Goal: Task Accomplishment & Management: Complete application form

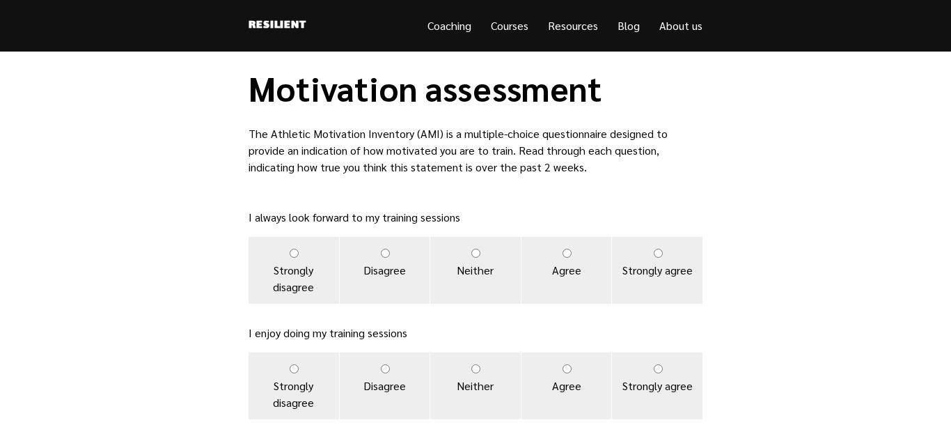
click at [661, 255] on input "Strongly agree" at bounding box center [658, 253] width 9 height 9
radio input "true"
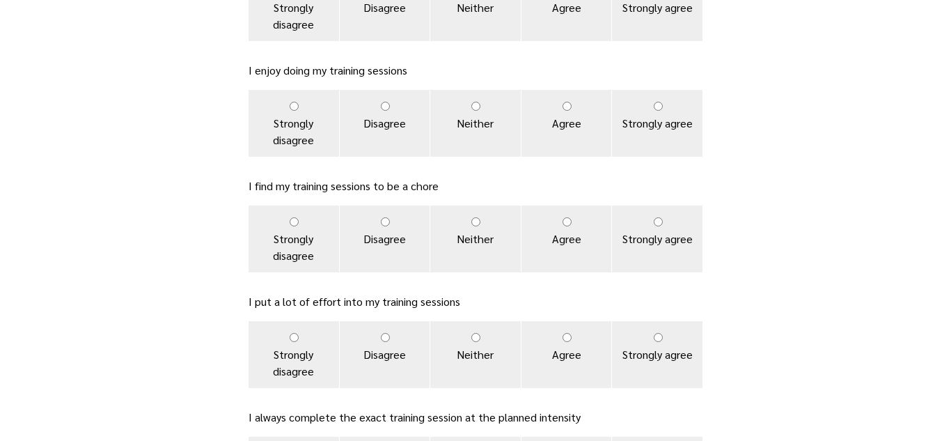
scroll to position [265, 0]
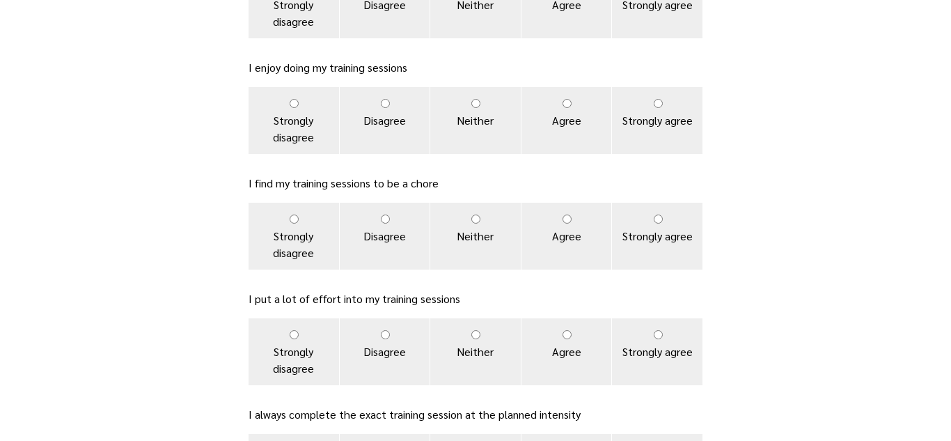
click at [659, 104] on input "Strongly agree" at bounding box center [658, 103] width 9 height 9
radio input "true"
click at [382, 218] on input "Disagree" at bounding box center [385, 219] width 9 height 9
radio input "true"
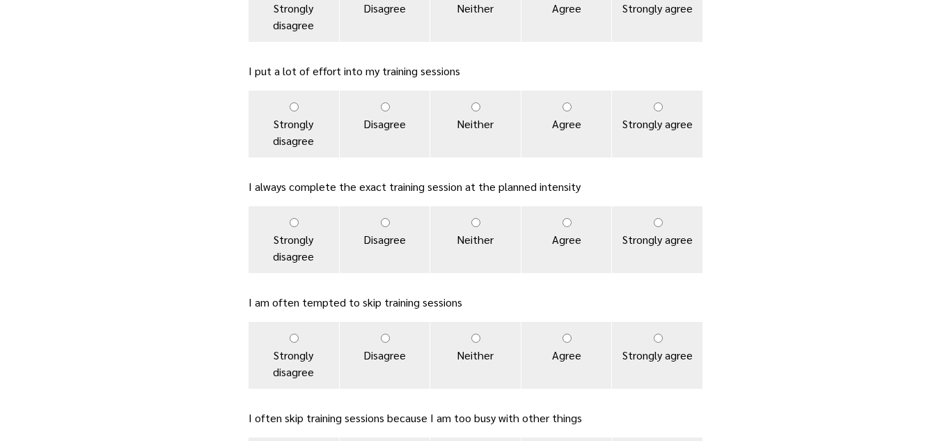
scroll to position [497, 0]
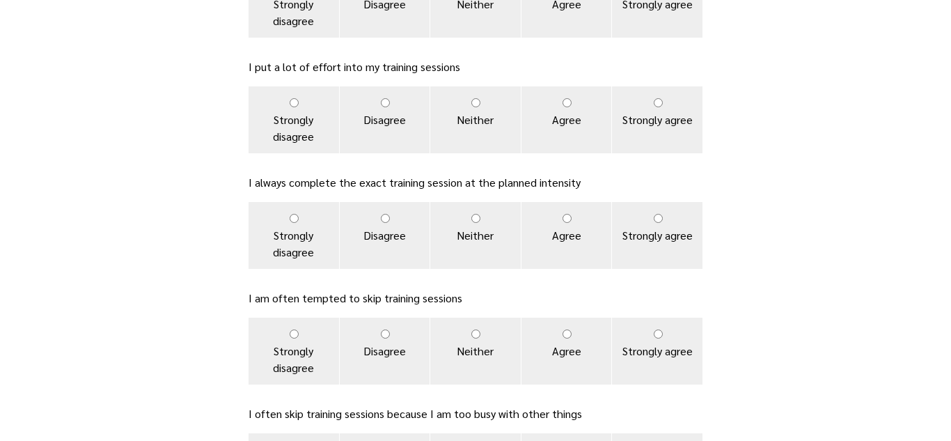
click at [658, 104] on input "Strongly agree" at bounding box center [658, 102] width 9 height 9
radio input "true"
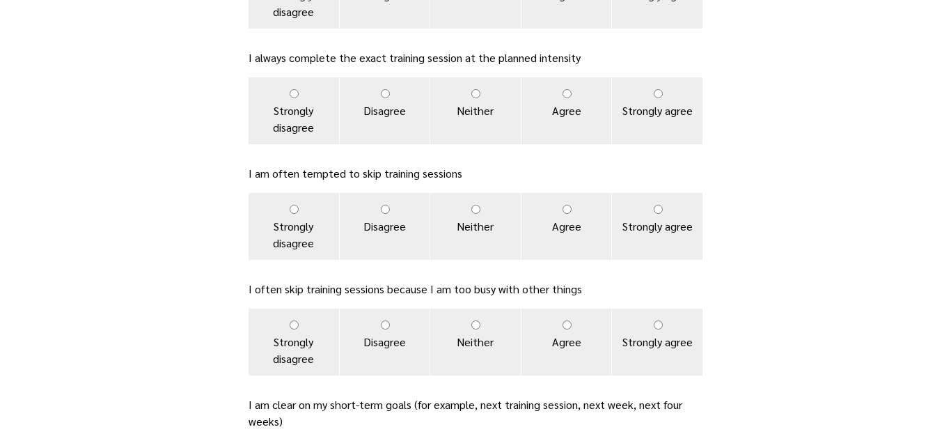
scroll to position [625, 0]
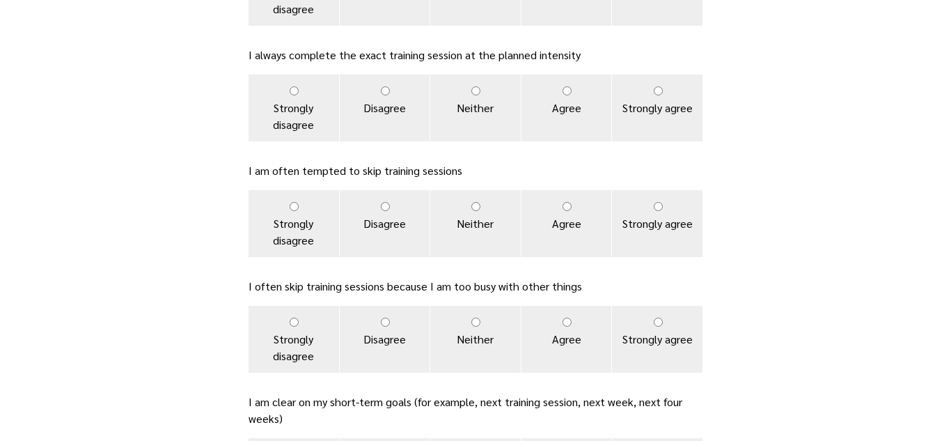
click at [571, 95] on input "Agree" at bounding box center [567, 90] width 9 height 9
radio input "true"
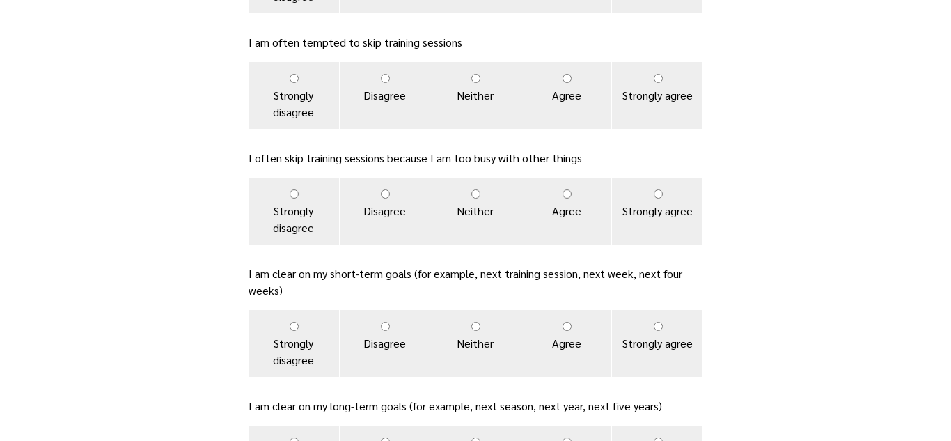
scroll to position [756, 0]
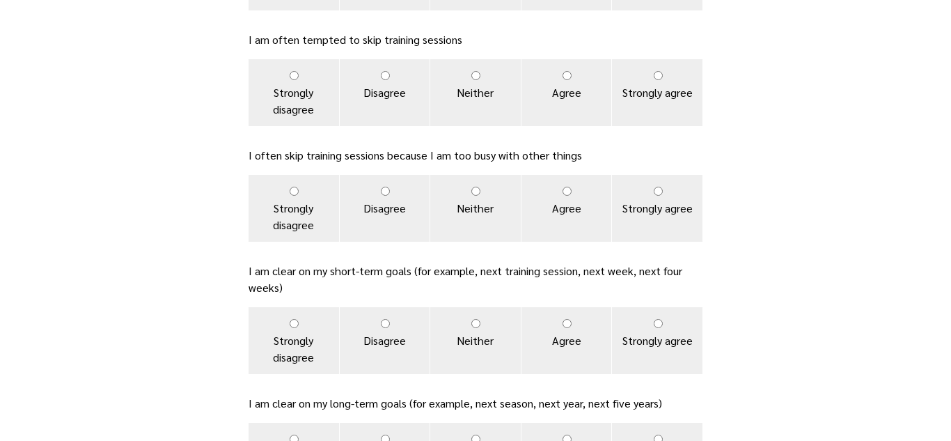
click at [384, 72] on input "Disagree" at bounding box center [385, 75] width 9 height 9
radio input "true"
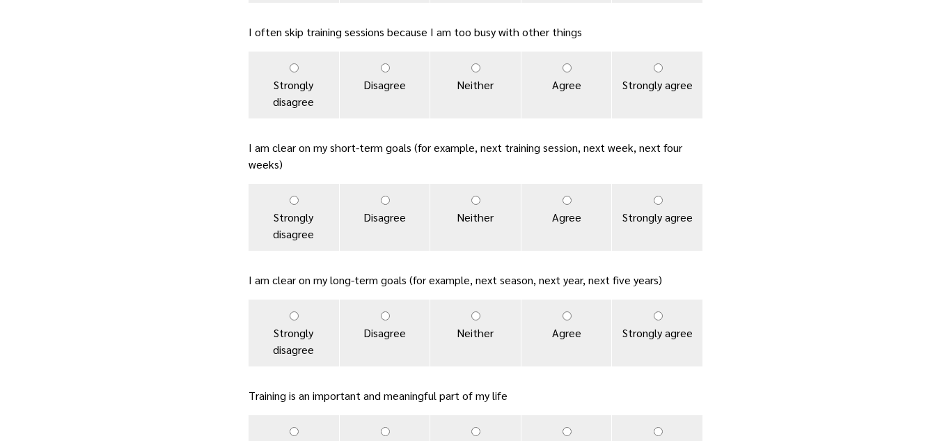
scroll to position [882, 0]
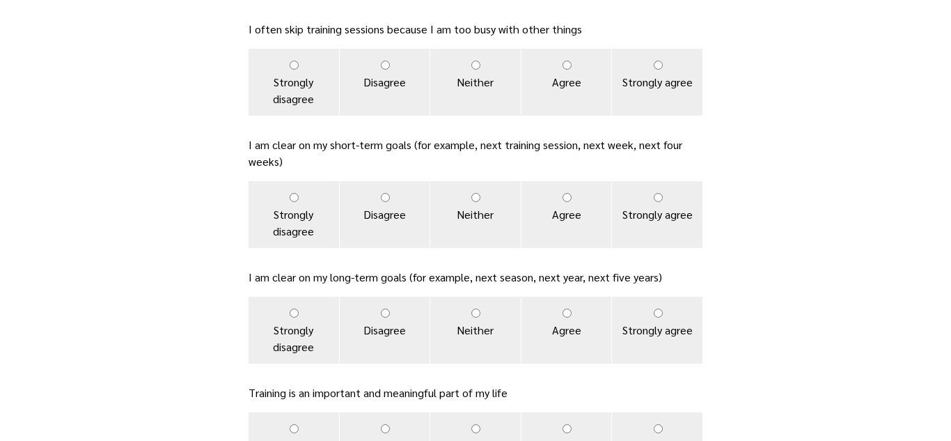
click at [384, 66] on input "Disagree" at bounding box center [385, 65] width 9 height 9
radio input "true"
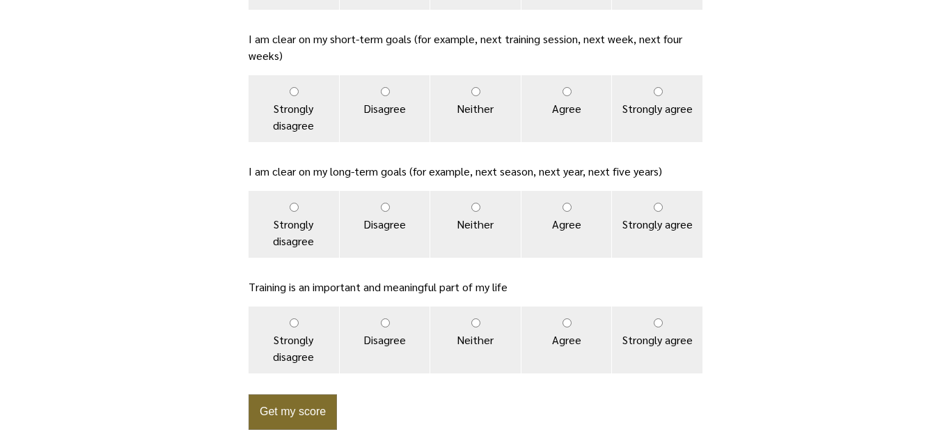
scroll to position [990, 0]
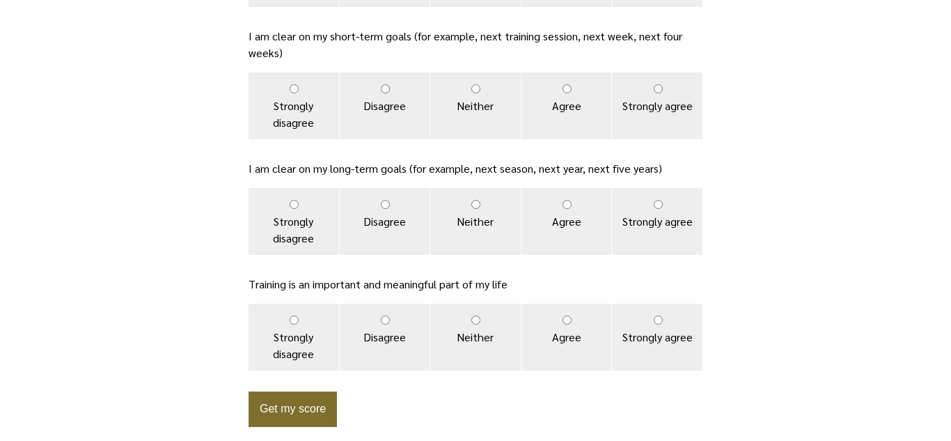
click at [475, 90] on input "Neither" at bounding box center [476, 88] width 9 height 9
radio input "true"
click at [476, 201] on input "Neither" at bounding box center [476, 204] width 9 height 9
radio input "true"
click at [658, 316] on input "Strongly agree" at bounding box center [658, 320] width 9 height 9
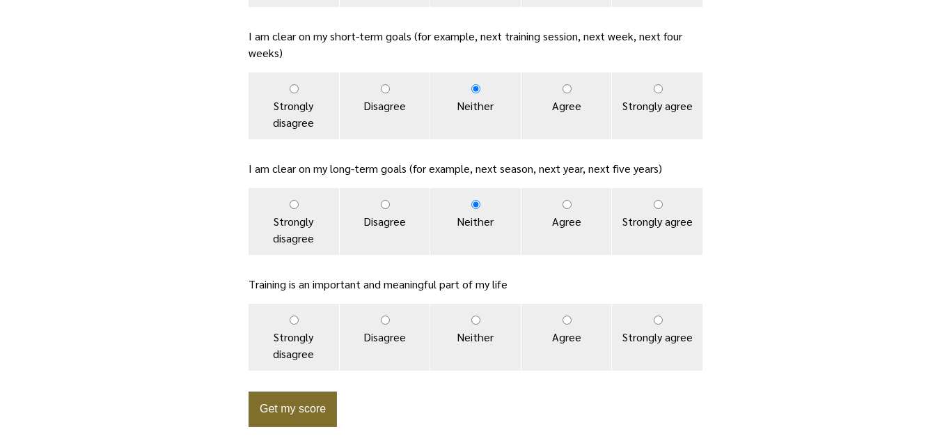
radio input "true"
click at [309, 403] on button "Get my score" at bounding box center [293, 409] width 88 height 36
